Goal: Information Seeking & Learning: Learn about a topic

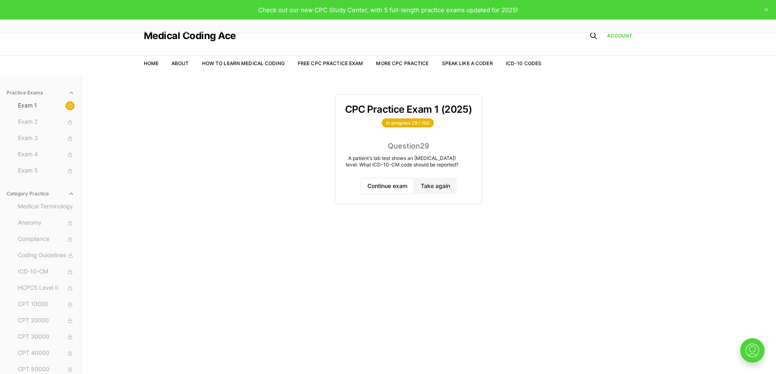
scroll to position [75, 0]
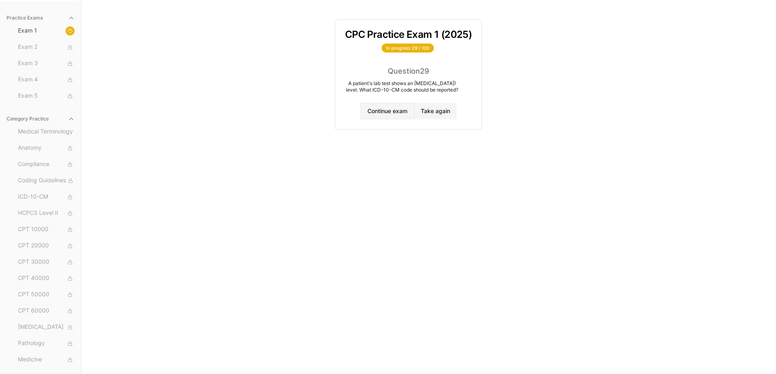
click at [368, 117] on button "Continue exam" at bounding box center [388, 111] width 54 height 16
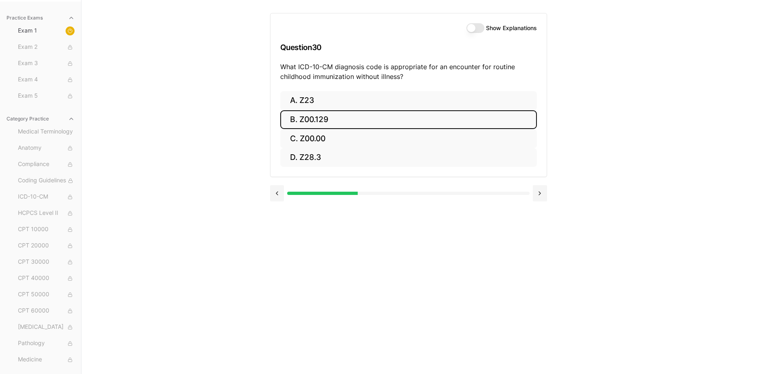
click at [348, 117] on button "B. Z00.129" at bounding box center [408, 119] width 257 height 19
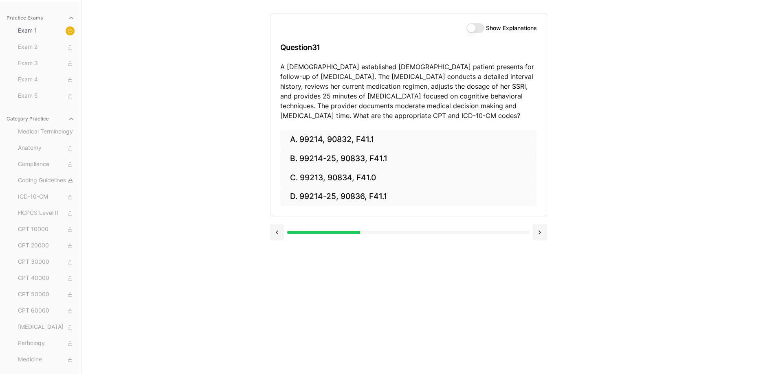
click at [473, 29] on button "Show Explanations" at bounding box center [476, 28] width 18 height 10
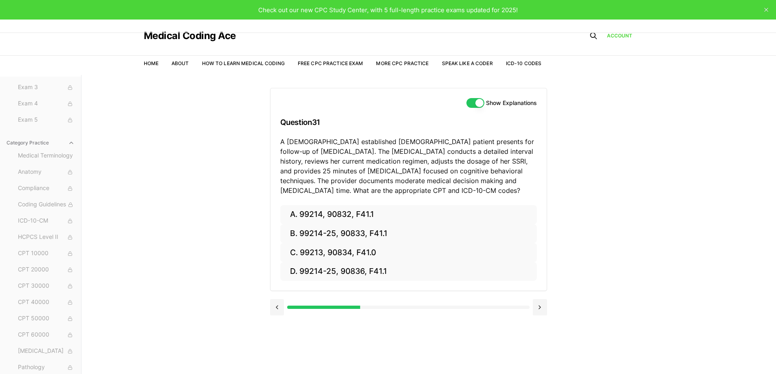
scroll to position [0, 0]
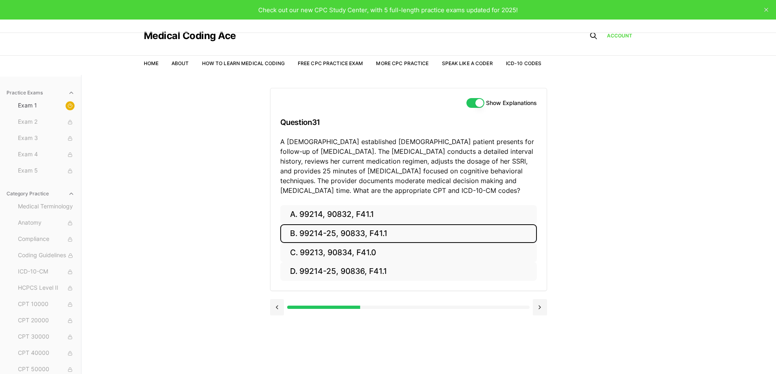
click at [355, 232] on button "B. 99214-25, 90833, F41.1" at bounding box center [408, 233] width 257 height 19
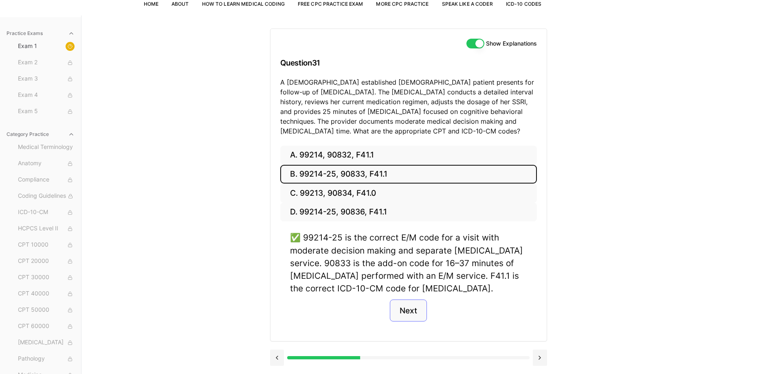
scroll to position [75, 0]
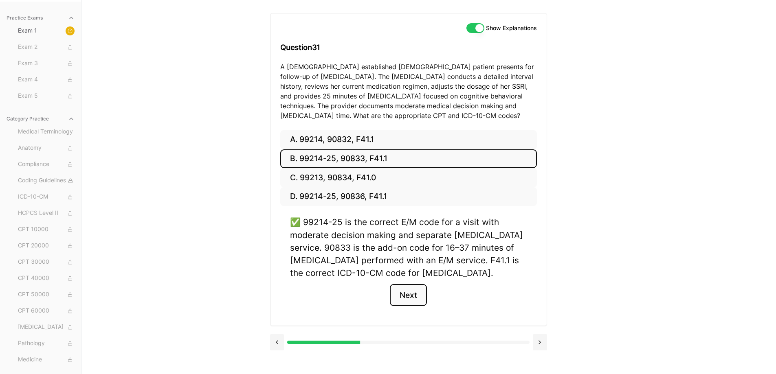
click at [424, 299] on button "Next" at bounding box center [408, 295] width 37 height 22
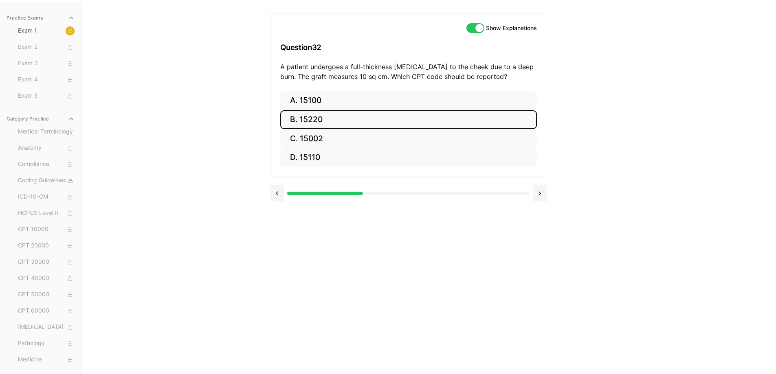
click at [291, 122] on button "B. 15220" at bounding box center [408, 119] width 257 height 19
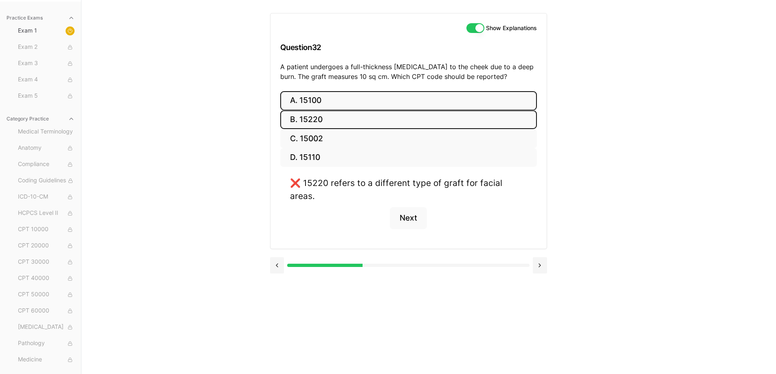
click at [339, 105] on button "A. 15100" at bounding box center [408, 100] width 257 height 19
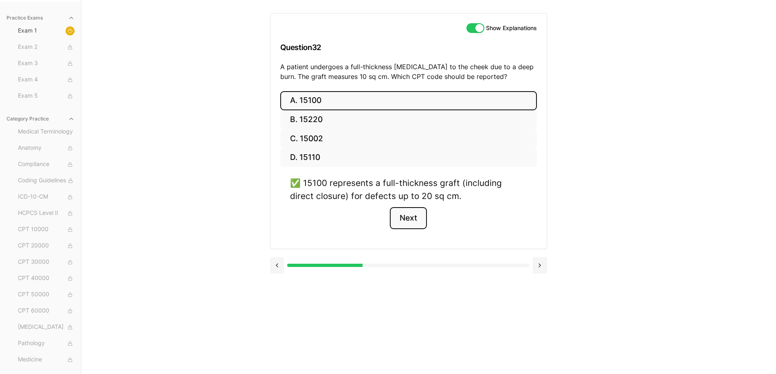
click at [415, 215] on button "Next" at bounding box center [408, 218] width 37 height 22
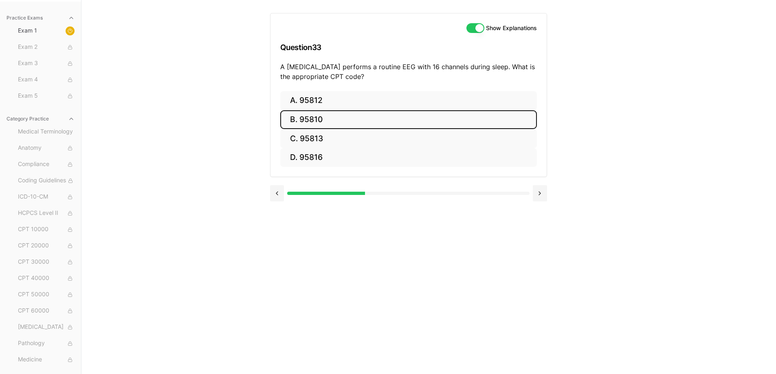
click at [307, 115] on button "B. 95810" at bounding box center [408, 119] width 257 height 19
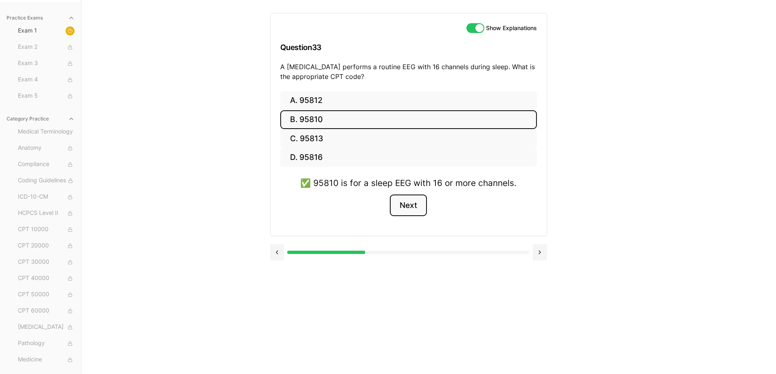
click at [412, 204] on button "Next" at bounding box center [408, 206] width 37 height 22
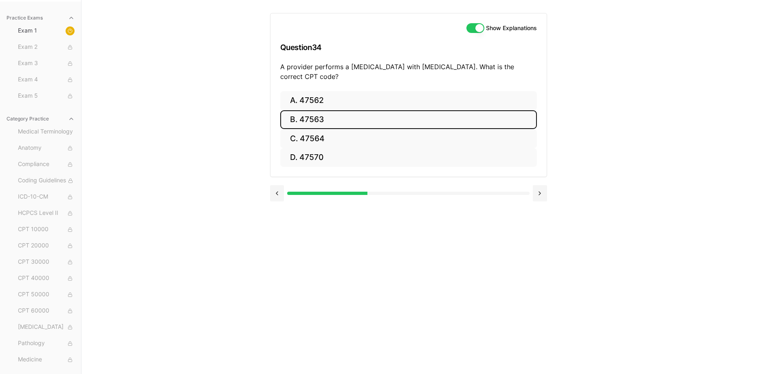
click at [319, 117] on button "B. 47563" at bounding box center [408, 119] width 257 height 19
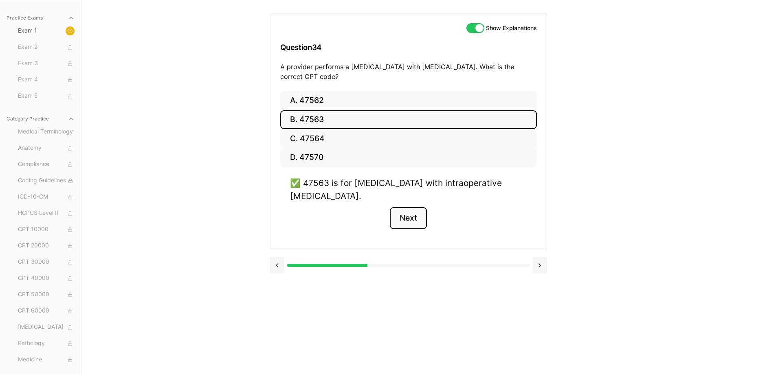
click at [415, 213] on button "Next" at bounding box center [408, 218] width 37 height 22
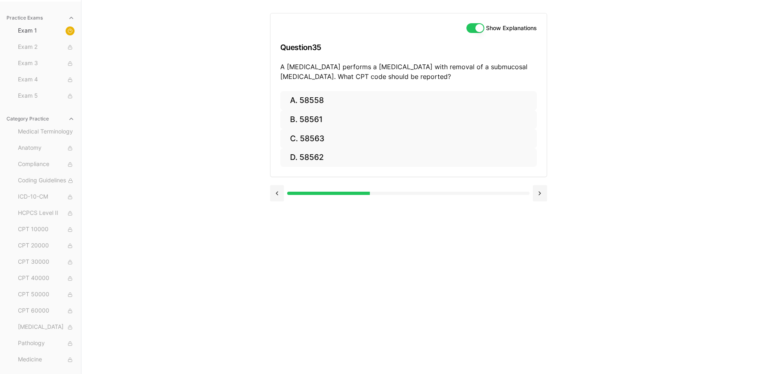
click at [326, 172] on div "A. 58558 B. 58561 C. 58563 D. 58562" at bounding box center [409, 134] width 276 height 86
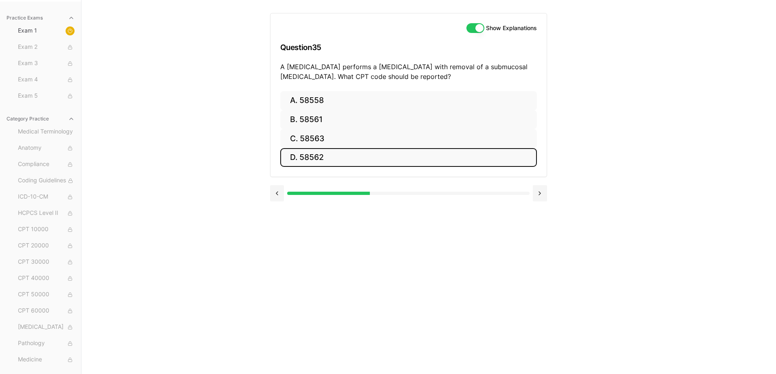
click at [323, 162] on button "D. 58562" at bounding box center [408, 157] width 257 height 19
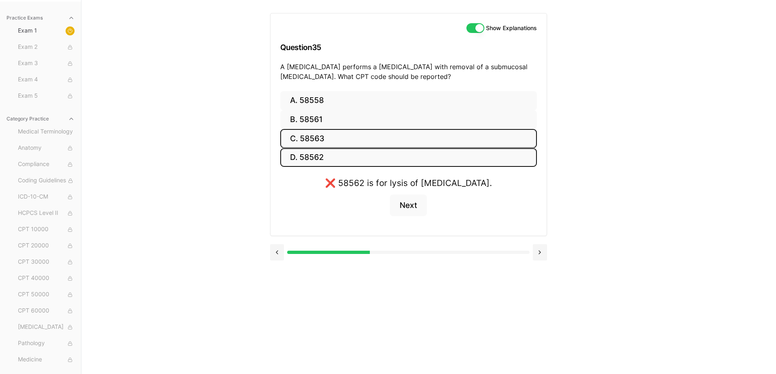
click at [327, 137] on button "C. 58563" at bounding box center [408, 138] width 257 height 19
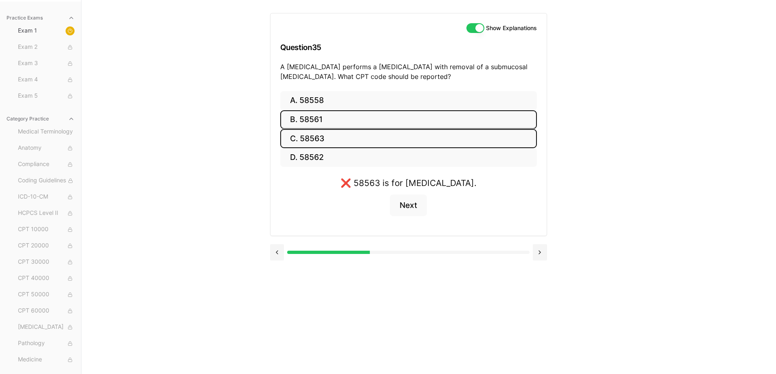
click at [322, 117] on button "B. 58561" at bounding box center [408, 119] width 257 height 19
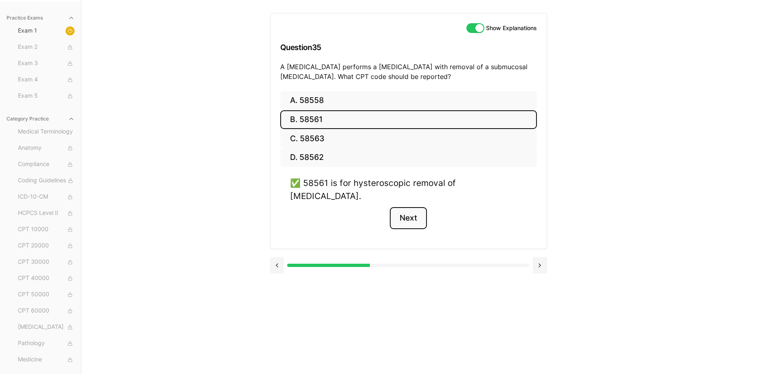
click at [411, 213] on button "Next" at bounding box center [408, 218] width 37 height 22
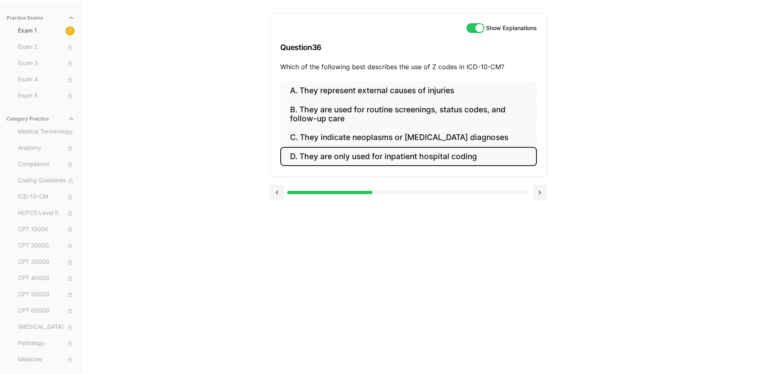
click at [463, 158] on button "D. They are only used for inpatient hospital coding" at bounding box center [408, 156] width 257 height 19
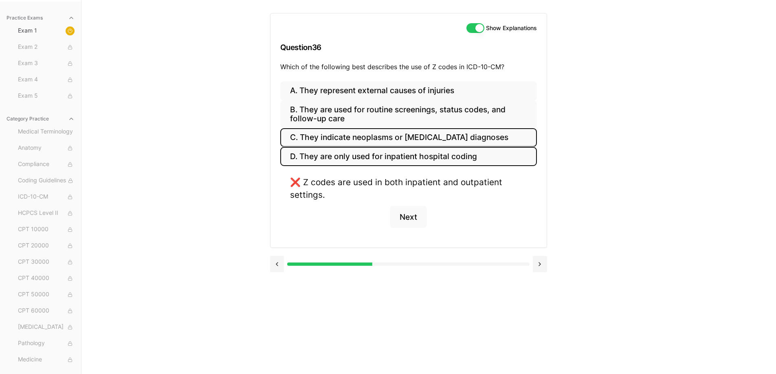
click at [462, 137] on button "C. They indicate neoplasms or [MEDICAL_DATA] diagnoses" at bounding box center [408, 137] width 257 height 19
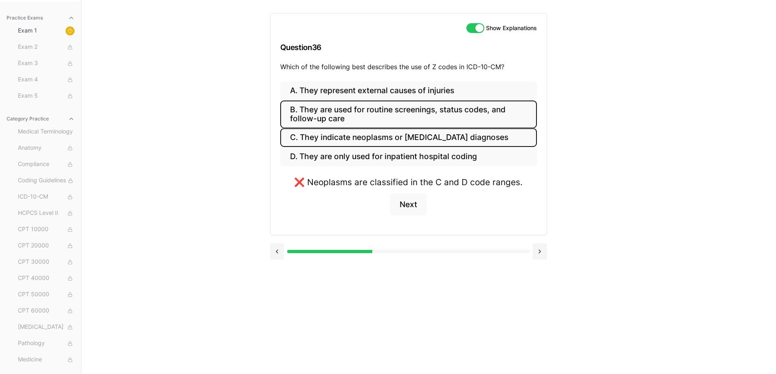
click at [475, 117] on button "B. They are used for routine screenings, status codes, and follow-up care" at bounding box center [408, 115] width 257 height 28
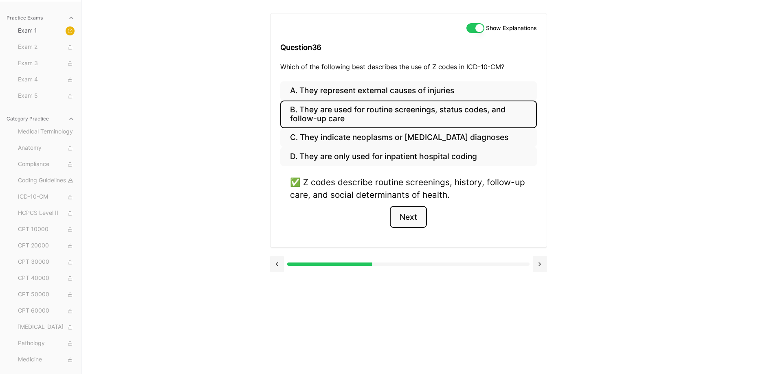
click at [419, 213] on button "Next" at bounding box center [408, 217] width 37 height 22
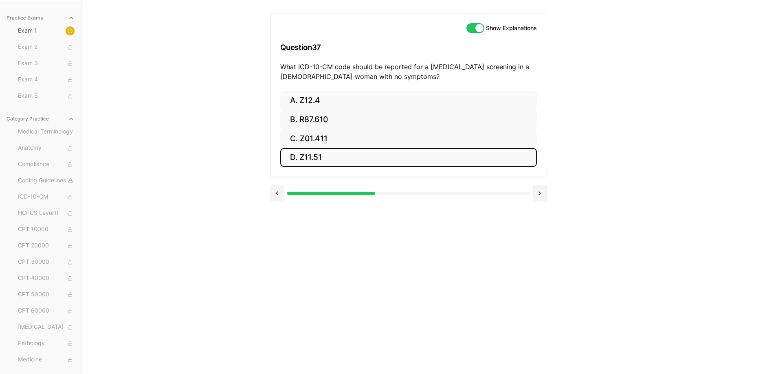
click at [318, 154] on button "D. Z11.51" at bounding box center [408, 157] width 257 height 19
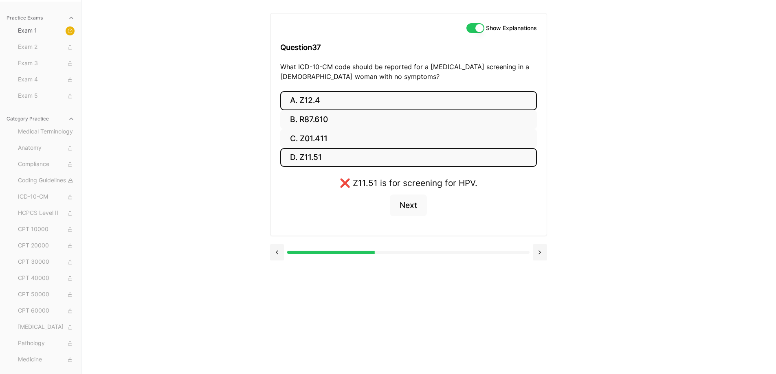
click at [361, 103] on button "A. Z12.4" at bounding box center [408, 100] width 257 height 19
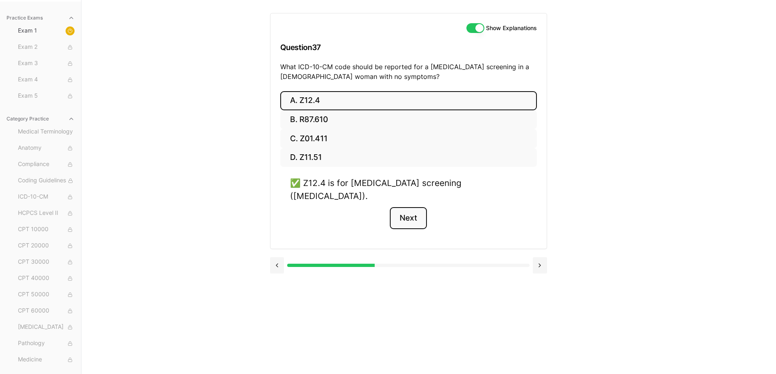
click at [413, 207] on button "Next" at bounding box center [408, 218] width 37 height 22
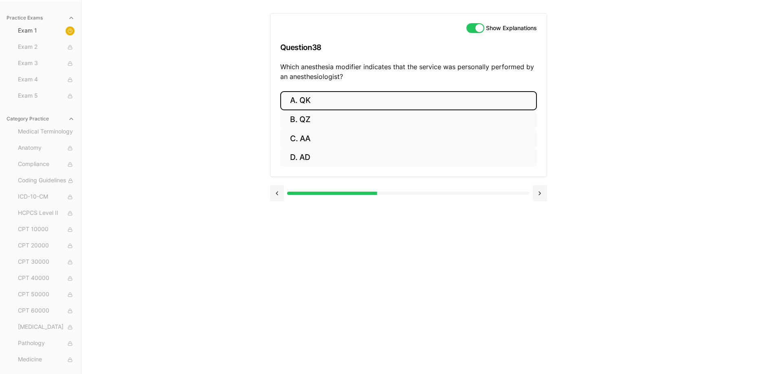
click at [307, 104] on button "A. QK" at bounding box center [408, 100] width 257 height 19
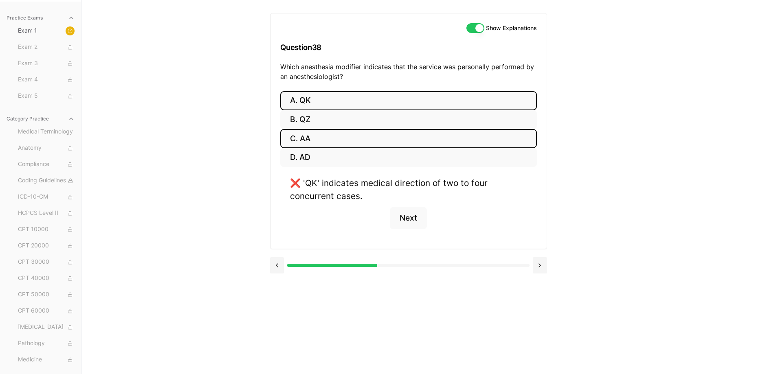
click at [309, 136] on button "C. AA" at bounding box center [408, 138] width 257 height 19
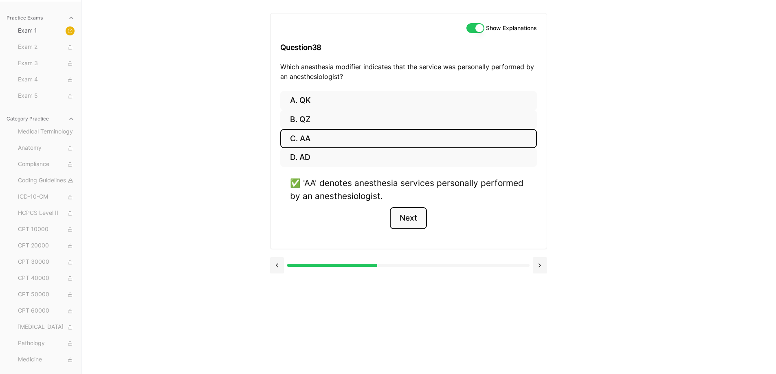
click at [407, 217] on button "Next" at bounding box center [408, 218] width 37 height 22
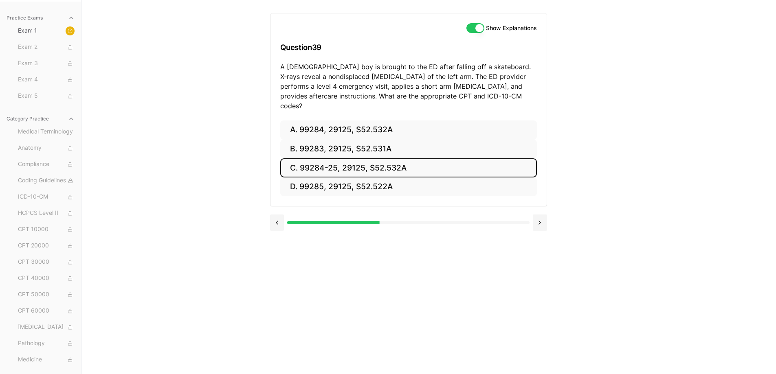
click at [305, 158] on button "C. 99284-25, 29125, S52.532A" at bounding box center [408, 167] width 257 height 19
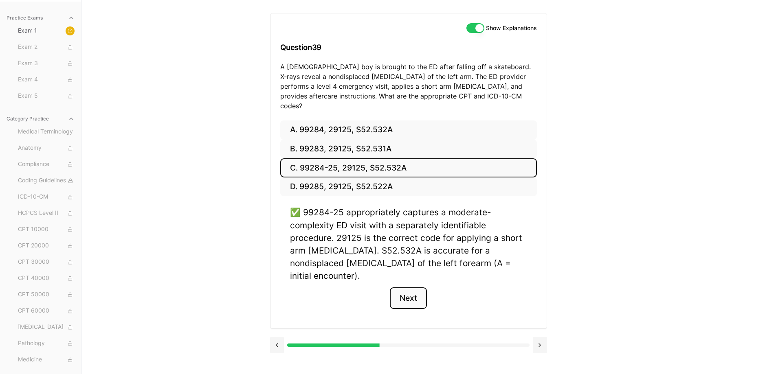
click at [416, 288] on button "Next" at bounding box center [408, 299] width 37 height 22
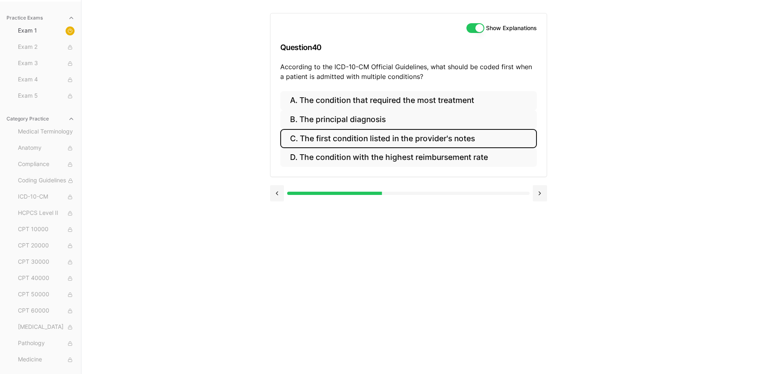
click at [497, 135] on button "C. The first condition listed in the provider's notes" at bounding box center [408, 138] width 257 height 19
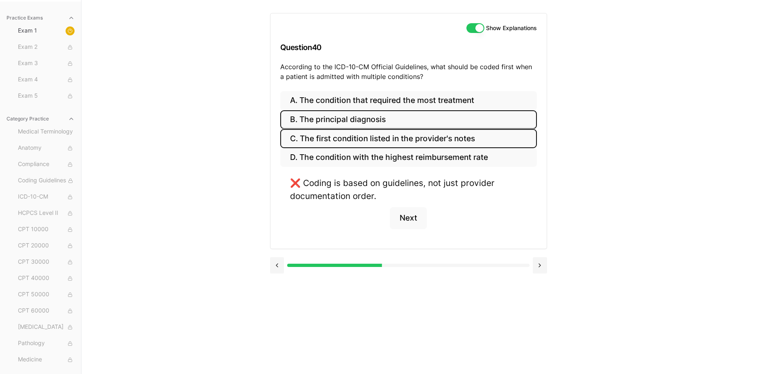
click at [415, 119] on button "B. The principal diagnosis" at bounding box center [408, 119] width 257 height 19
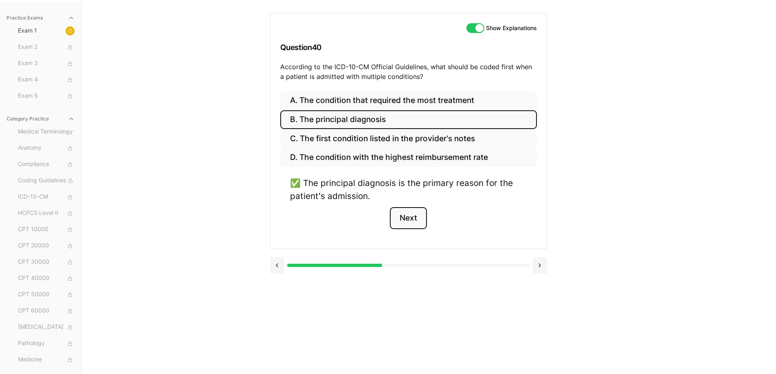
click at [425, 218] on button "Next" at bounding box center [408, 218] width 37 height 22
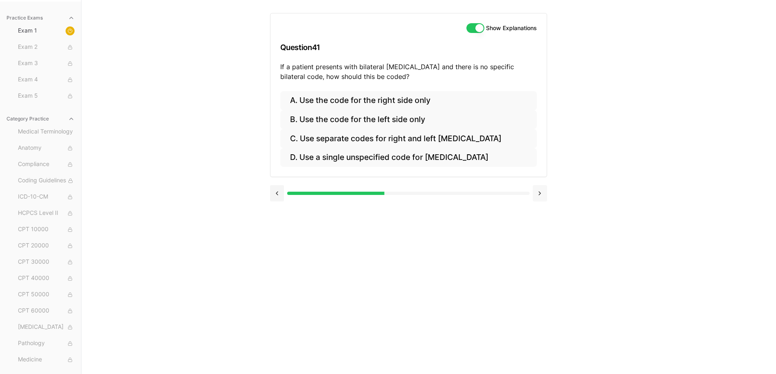
click at [539, 194] on button at bounding box center [540, 193] width 14 height 16
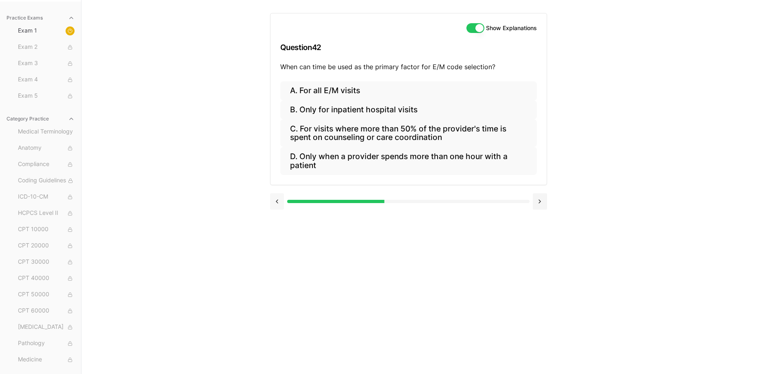
click at [273, 199] on button at bounding box center [277, 202] width 14 height 16
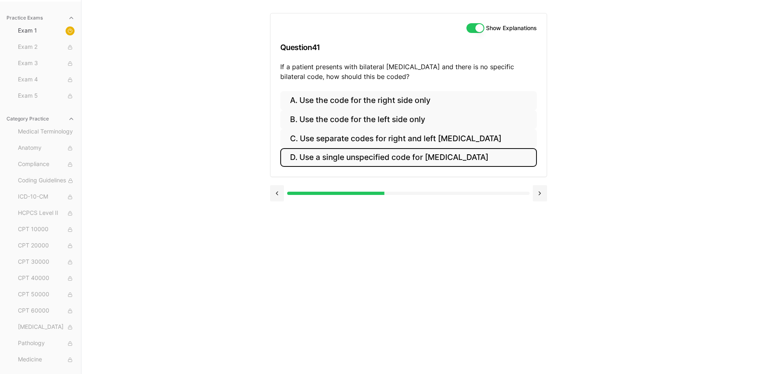
click at [440, 160] on button "D. Use a single unspecified code for [MEDICAL_DATA]" at bounding box center [408, 157] width 257 height 19
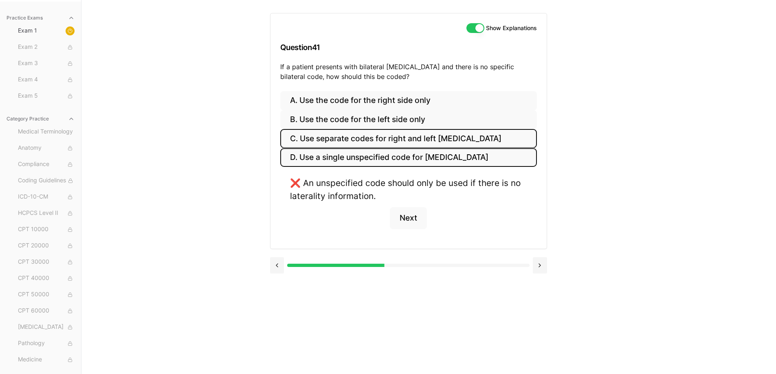
click at [431, 142] on button "C. Use separate codes for right and left [MEDICAL_DATA]" at bounding box center [408, 138] width 257 height 19
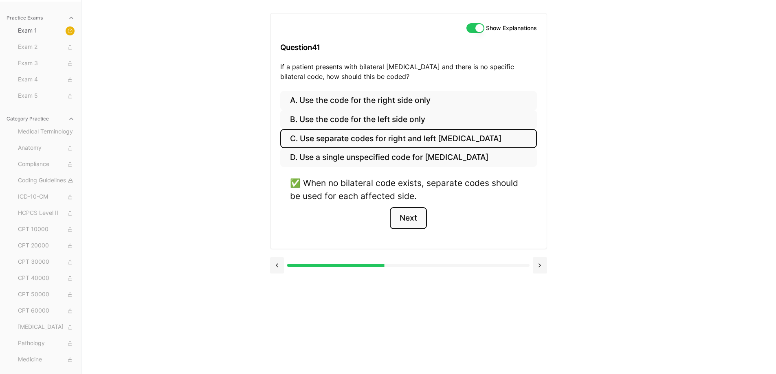
click at [409, 215] on button "Next" at bounding box center [408, 218] width 37 height 22
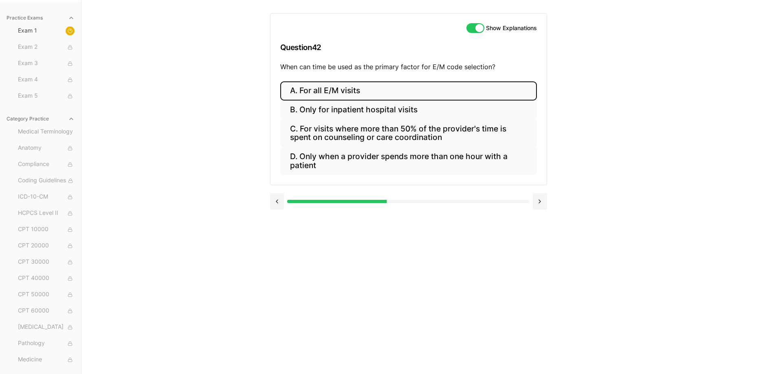
click at [425, 87] on button "A. For all E/M visits" at bounding box center [408, 90] width 257 height 19
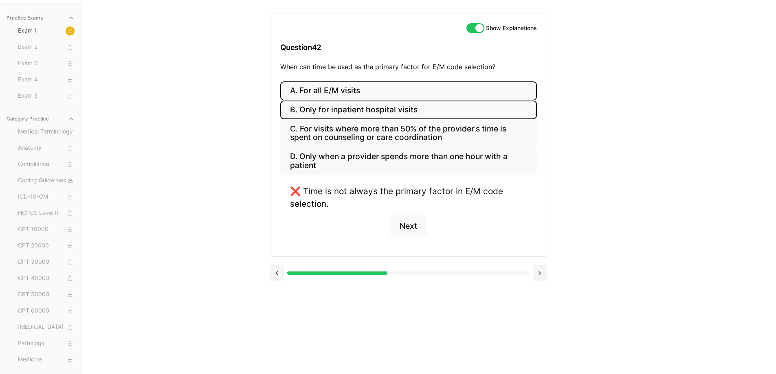
click at [421, 109] on button "B. Only for inpatient hospital visits" at bounding box center [408, 110] width 257 height 19
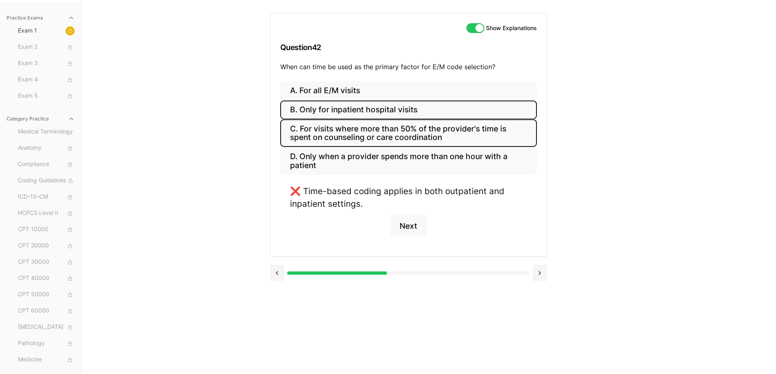
click at [421, 125] on button "C. For visits where more than 50% of the provider's time is spent on counseling…" at bounding box center [408, 133] width 257 height 28
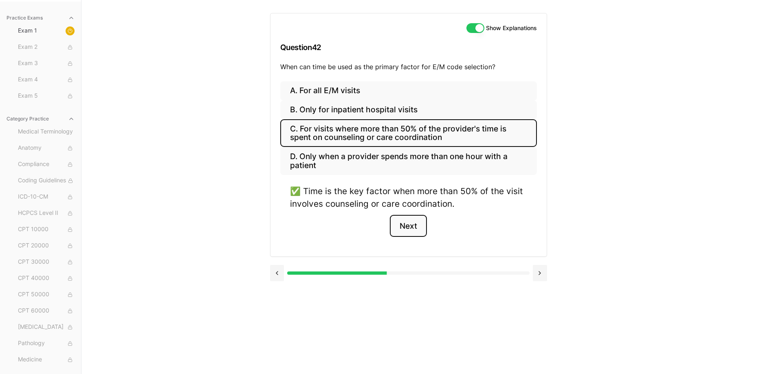
click at [411, 224] on button "Next" at bounding box center [408, 226] width 37 height 22
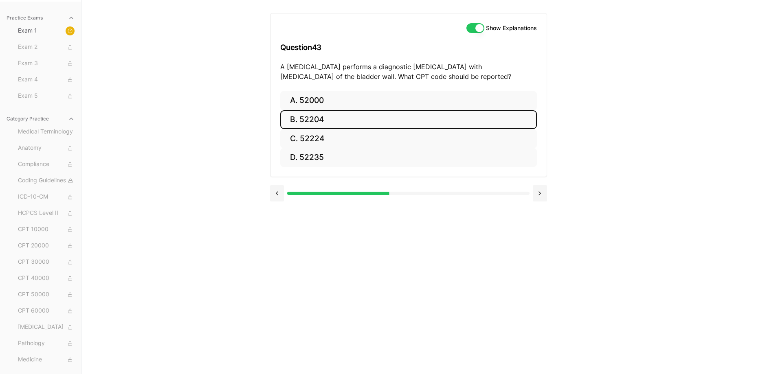
click at [319, 117] on button "B. 52204" at bounding box center [408, 119] width 257 height 19
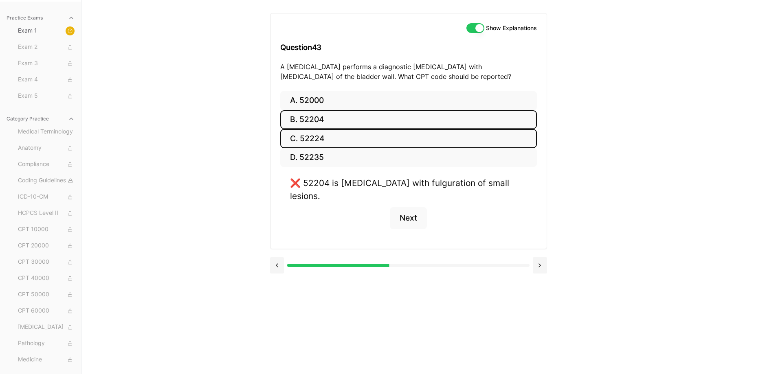
click at [324, 145] on button "C. 52224" at bounding box center [408, 138] width 257 height 19
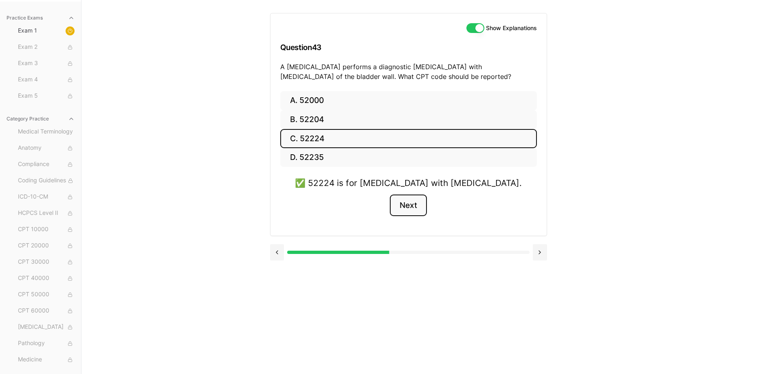
click at [407, 205] on button "Next" at bounding box center [408, 206] width 37 height 22
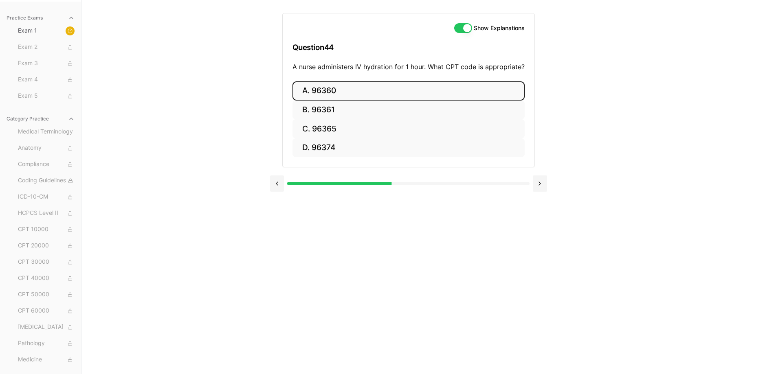
click at [368, 94] on button "A. 96360" at bounding box center [409, 90] width 232 height 19
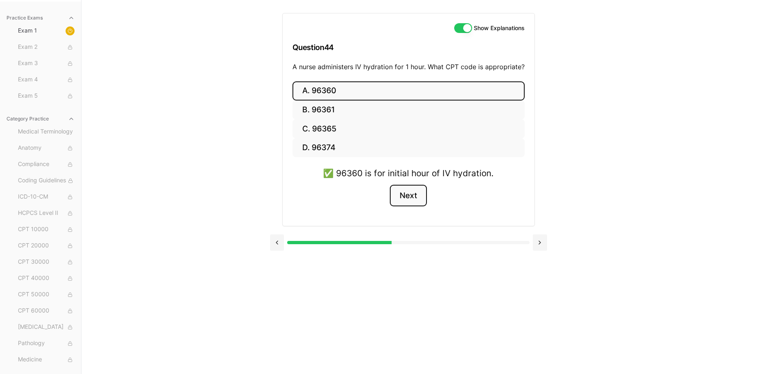
click at [401, 202] on button "Next" at bounding box center [408, 196] width 37 height 22
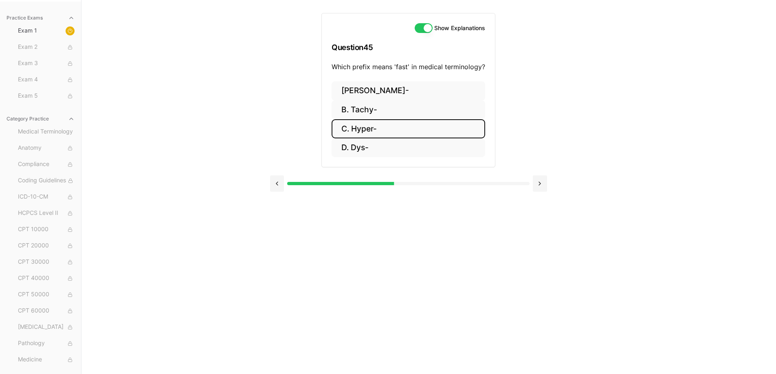
click at [375, 129] on button "C. Hyper-" at bounding box center [409, 128] width 154 height 19
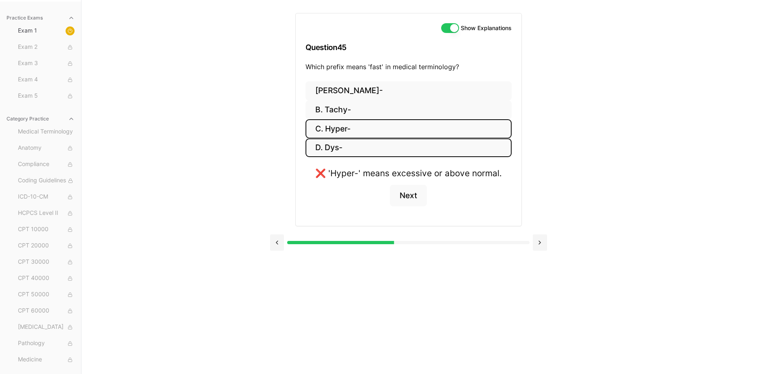
click at [361, 148] on button "D. Dys-" at bounding box center [409, 148] width 206 height 19
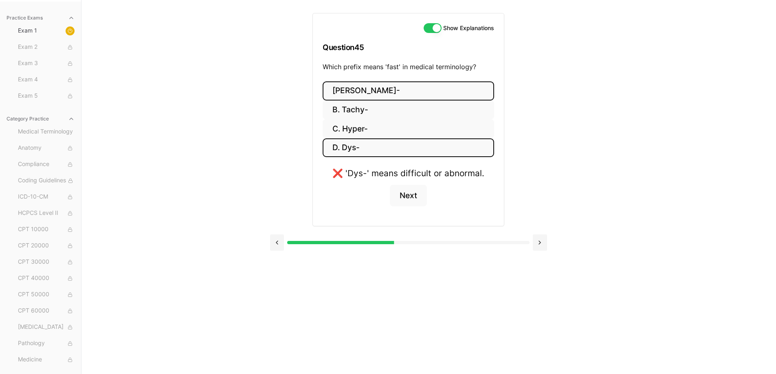
click at [365, 95] on button "[PERSON_NAME]-" at bounding box center [409, 90] width 172 height 19
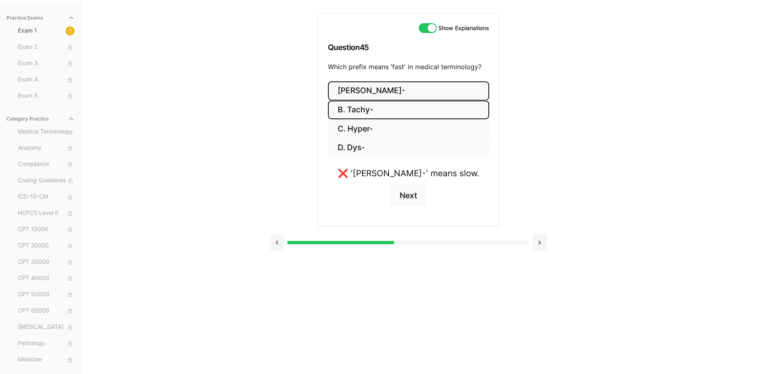
click at [372, 110] on button "B. Tachy-" at bounding box center [408, 110] width 161 height 19
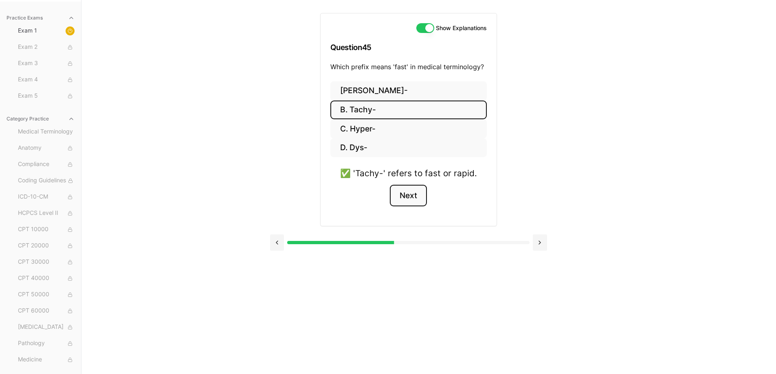
click at [418, 188] on button "Next" at bounding box center [408, 196] width 37 height 22
